Goal: Information Seeking & Learning: Learn about a topic

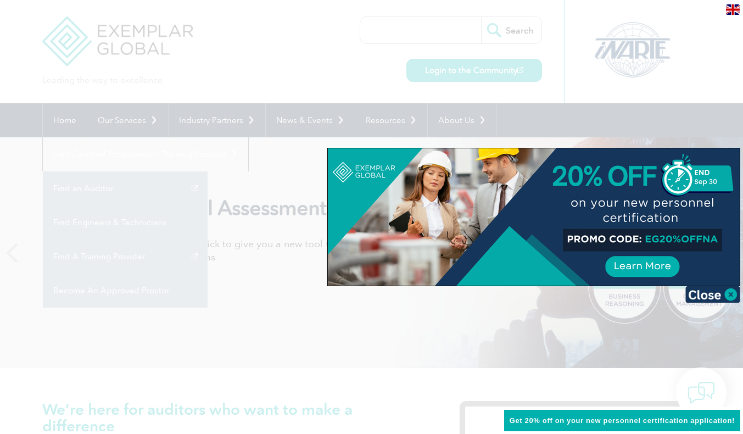
click at [238, 315] on div at bounding box center [371, 217] width 743 height 434
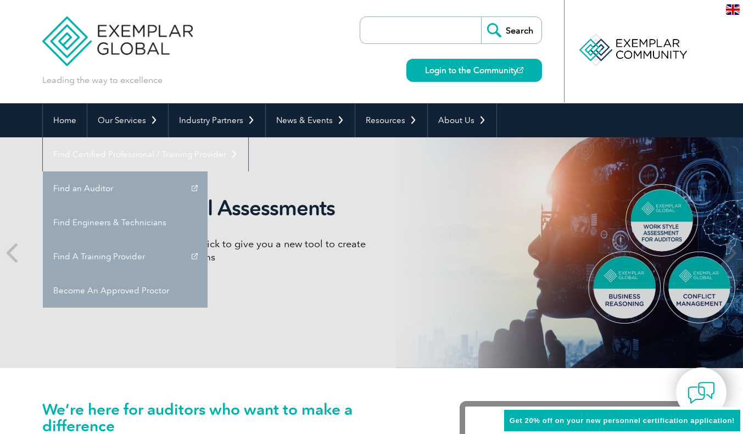
click at [730, 12] on img at bounding box center [733, 9] width 14 height 10
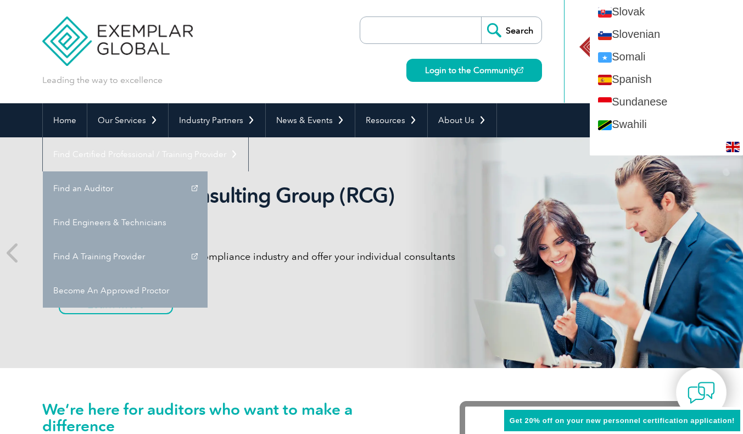
scroll to position [1866, 0]
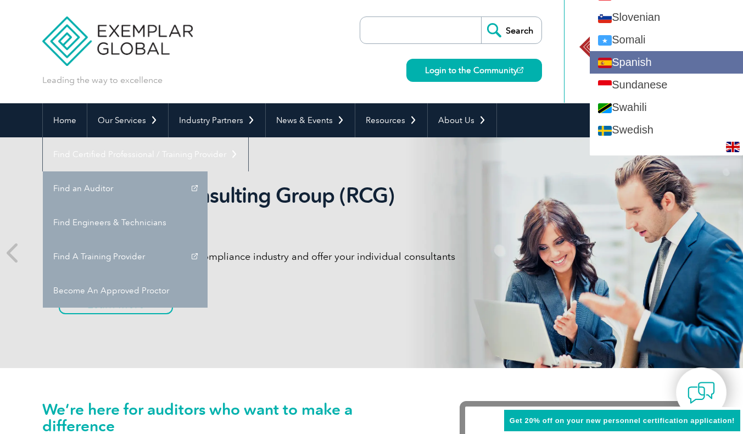
click at [652, 72] on link "Spanish" at bounding box center [666, 62] width 153 height 23
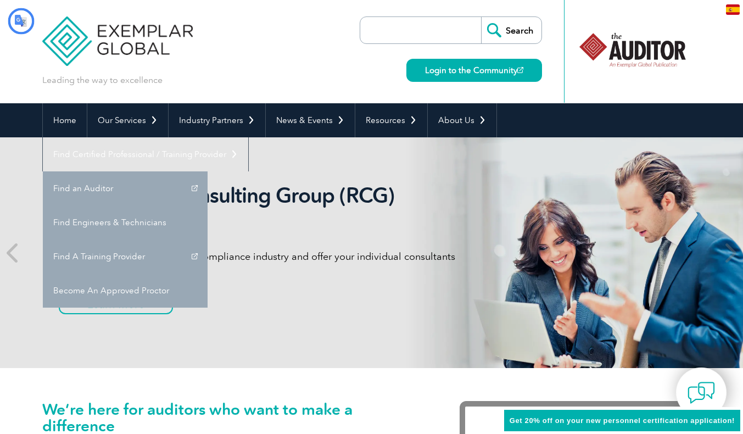
scroll to position [0, 0]
type input "Buscar"
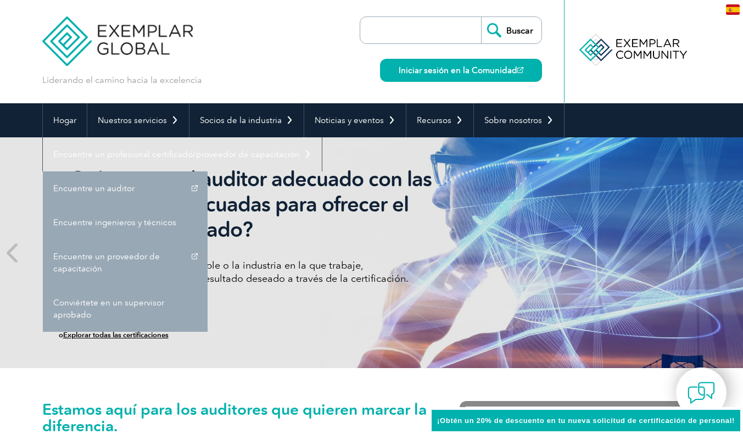
click at [240, 329] on div "¿Quieres ser el auditor adecuado con las habilidades adecuadas para ofrecer el …" at bounding box center [265, 252] width 412 height 172
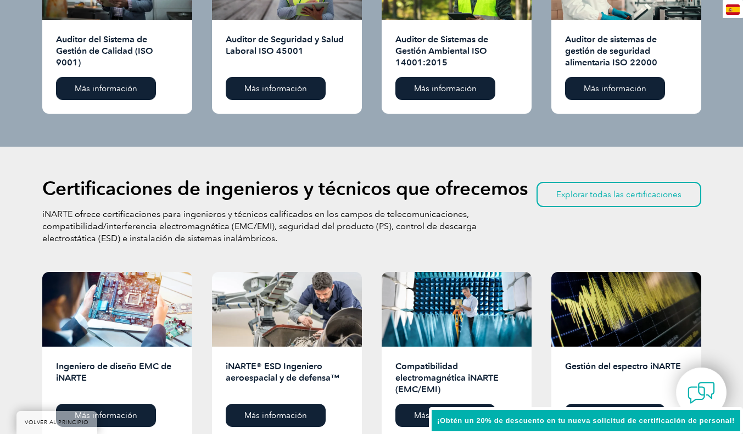
scroll to position [1285, 0]
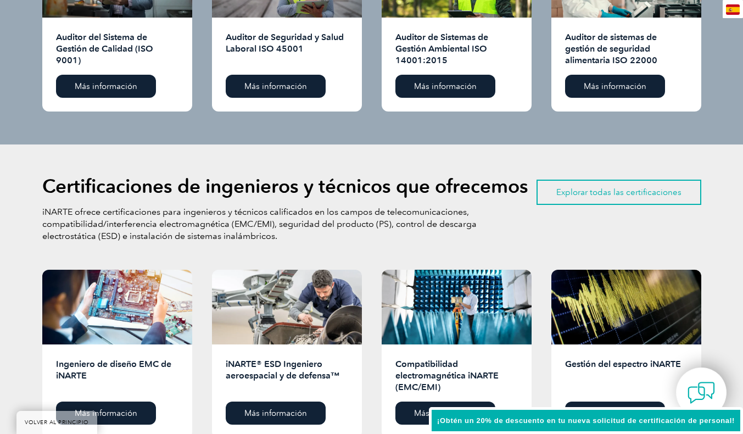
click at [564, 193] on font "Explorar todas las certificaciones" at bounding box center [618, 192] width 125 height 10
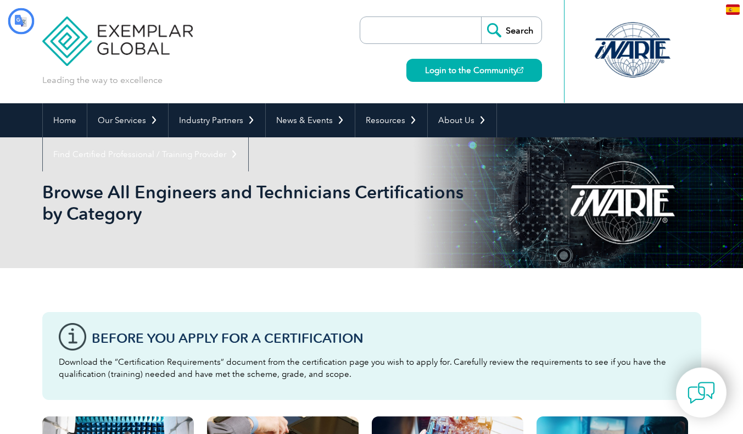
type input "Buscar"
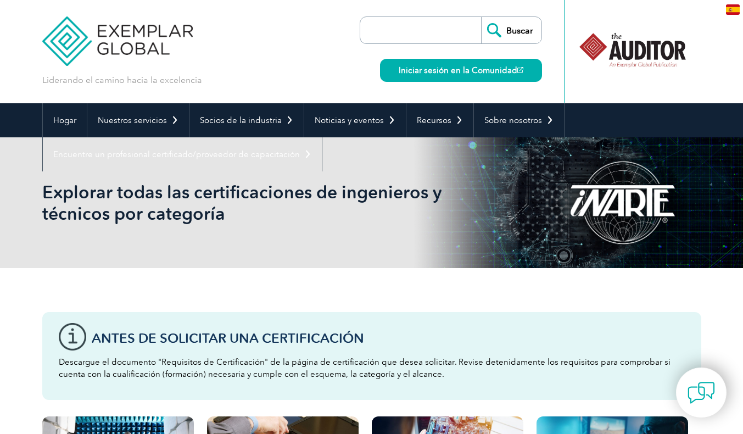
click at [415, 33] on input "search" at bounding box center [423, 30] width 115 height 26
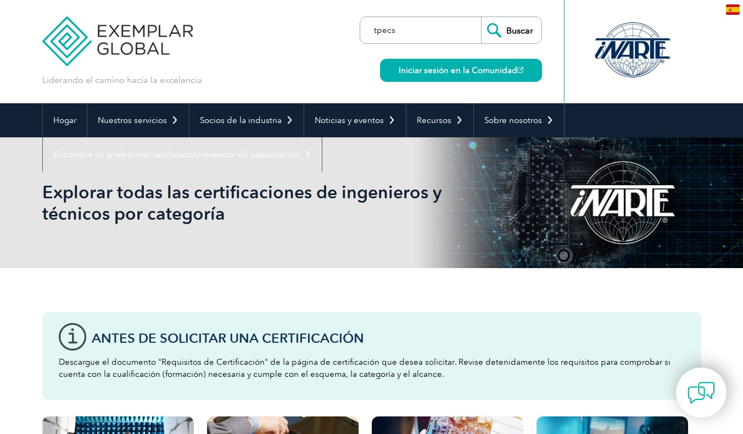
type input "tpecs"
click at [481, 17] on input "Buscar" at bounding box center [511, 30] width 60 height 26
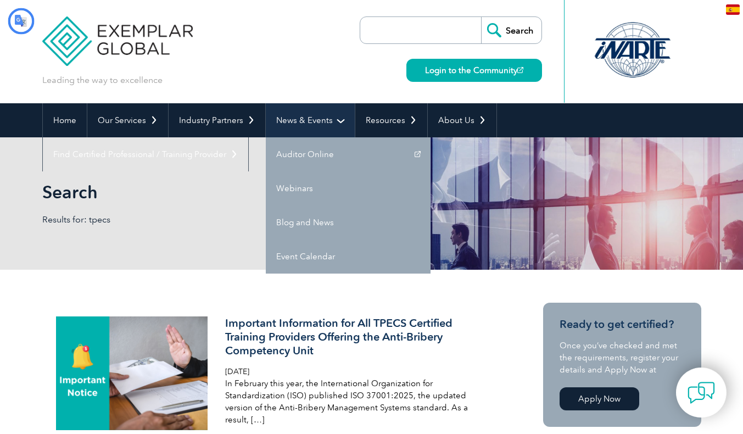
type input "Buscar"
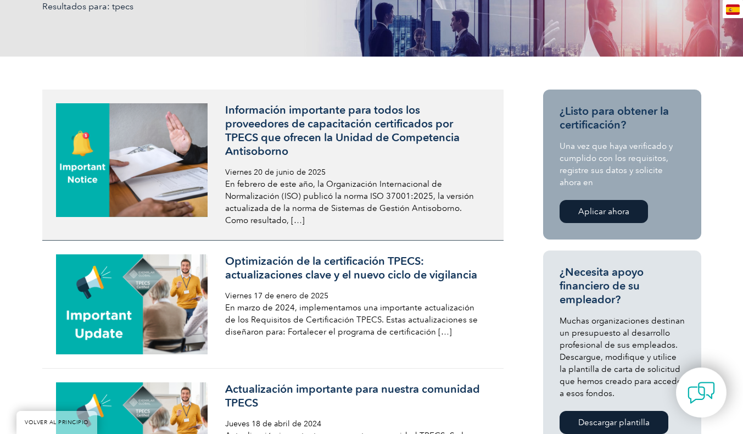
scroll to position [220, 0]
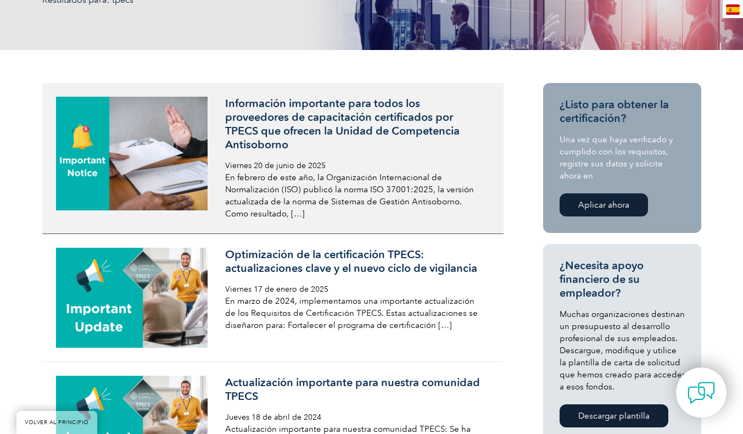
click at [254, 127] on font "Información importante para todos los proveedores de capacitación certificados …" at bounding box center [342, 124] width 234 height 54
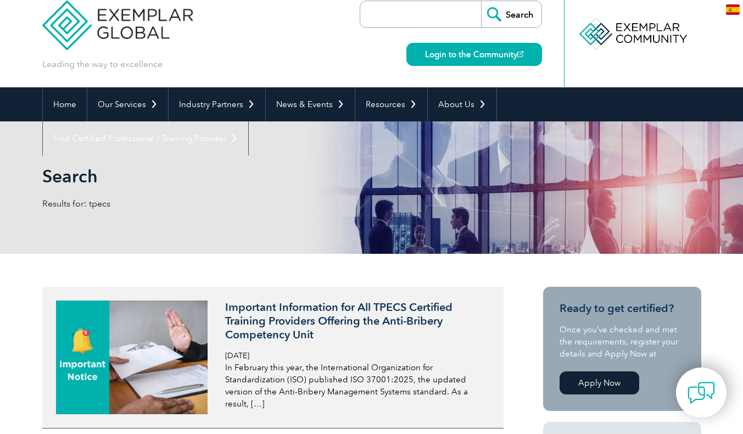
scroll to position [0, 0]
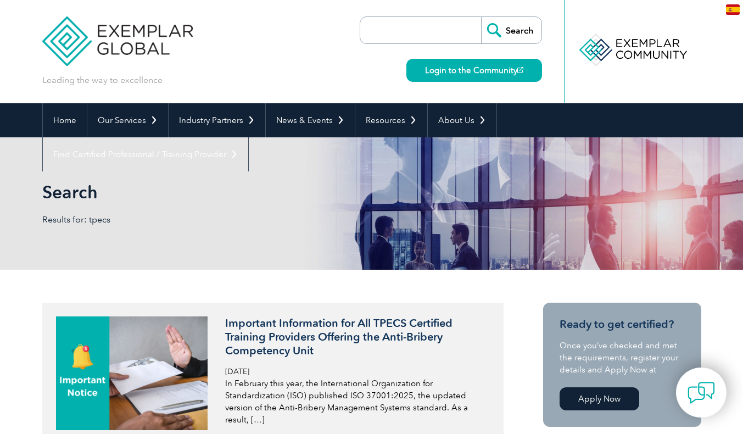
click at [731, 10] on img at bounding box center [733, 9] width 14 height 10
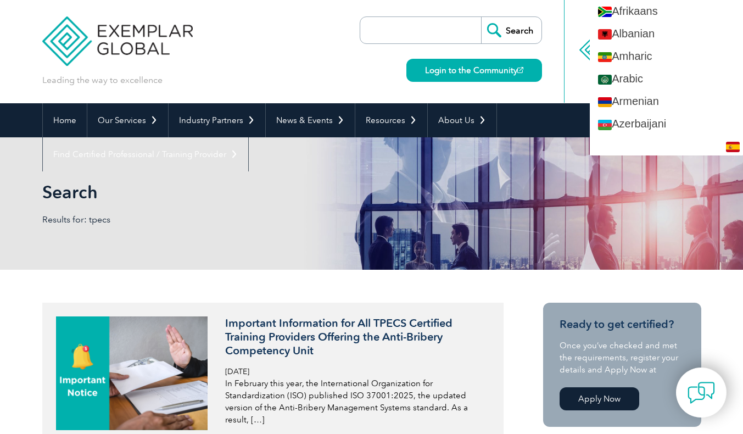
click at [736, 144] on img at bounding box center [733, 147] width 14 height 10
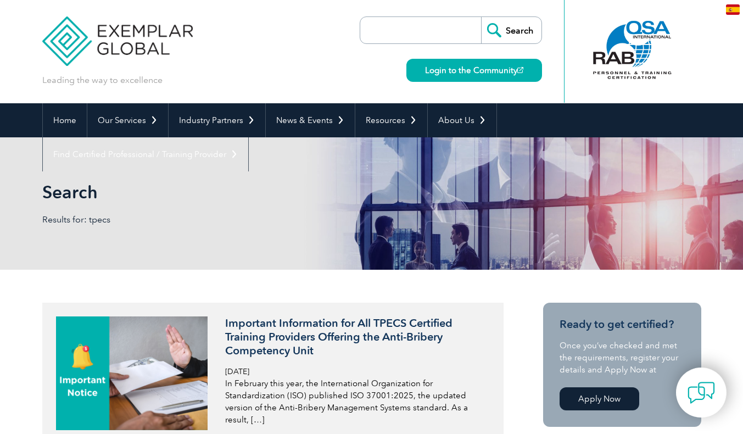
click at [625, 54] on div at bounding box center [632, 50] width 109 height 60
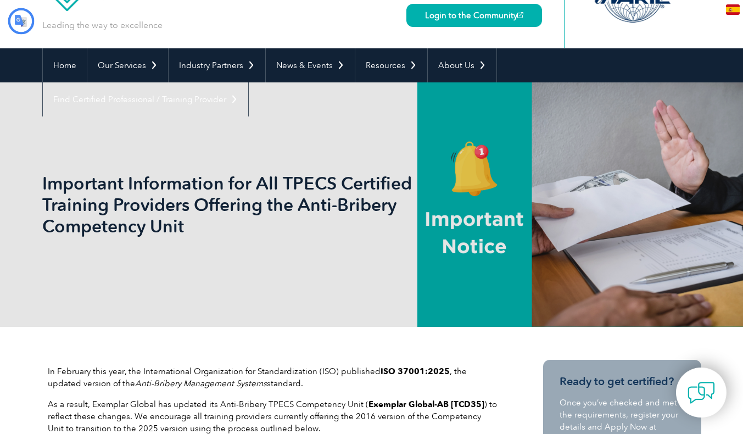
type input "Buscar"
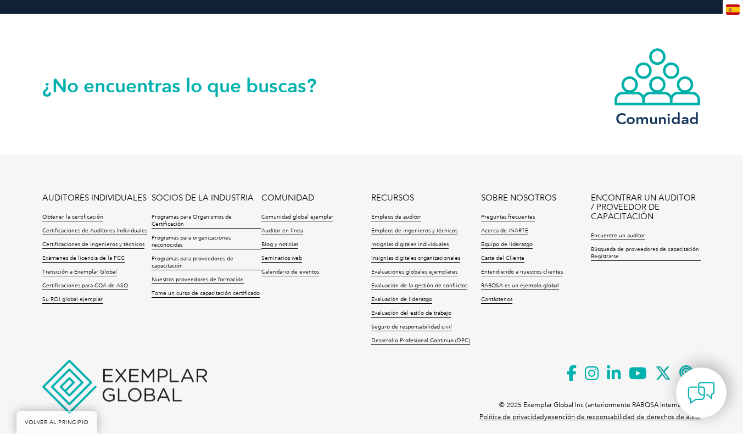
scroll to position [1082, 0]
